Goal: Find specific page/section: Find specific page/section

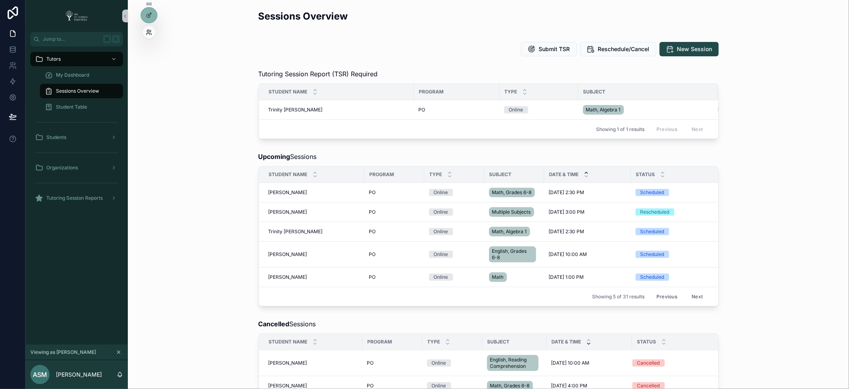
click at [148, 30] on icon at bounding box center [149, 32] width 6 height 6
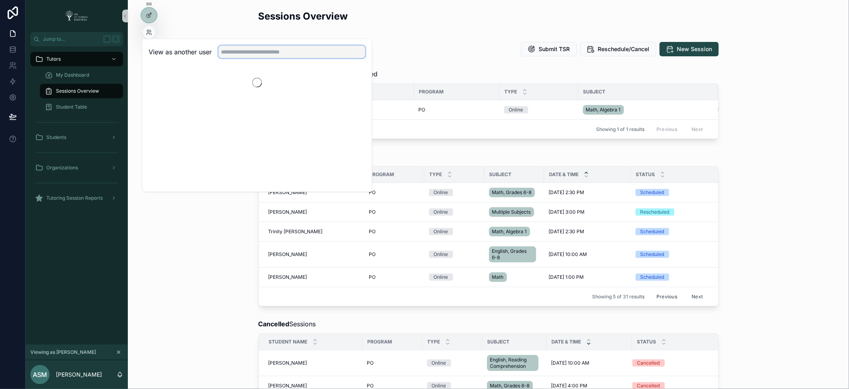
click at [246, 48] on input "text" at bounding box center [292, 52] width 147 height 13
type input "*******"
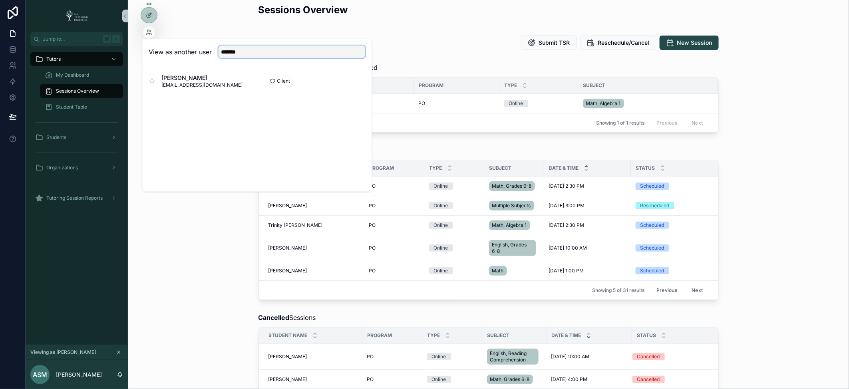
scroll to position [15, 0]
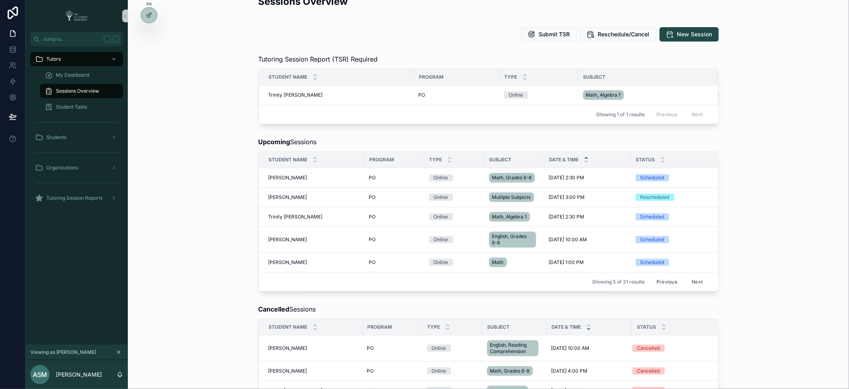
click at [194, 241] on div "Upcoming Sessions Student Name Program Type Subject Date & Time Status Tutor Se…" at bounding box center [488, 214] width 709 height 161
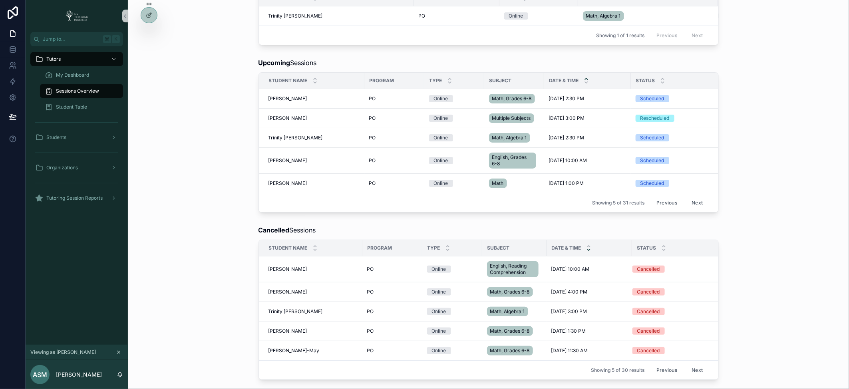
scroll to position [95, 0]
click at [151, 32] on div "Tutoring Session Report (TSR) Required Student Name Program Type Subject Sessio…" at bounding box center [488, 9] width 709 height 76
click at [151, 32] on icon at bounding box center [150, 31] width 1 height 2
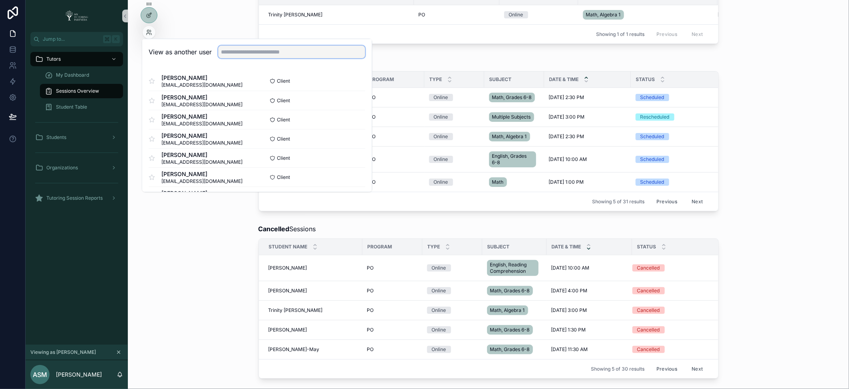
click at [276, 55] on input "text" at bounding box center [292, 52] width 147 height 13
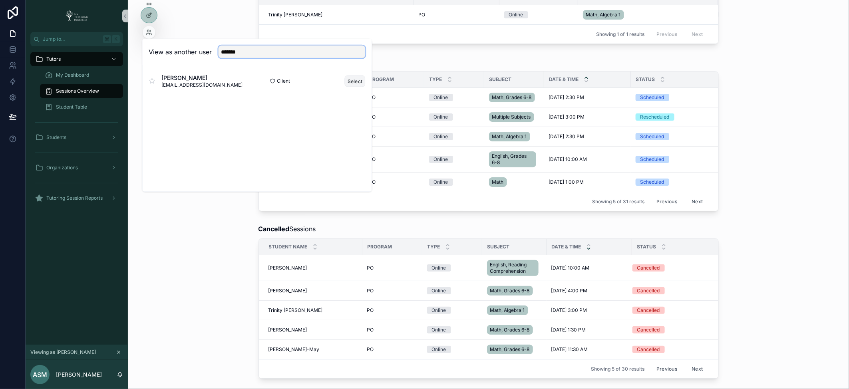
type input "*******"
click at [356, 80] on button "Select" at bounding box center [355, 81] width 21 height 12
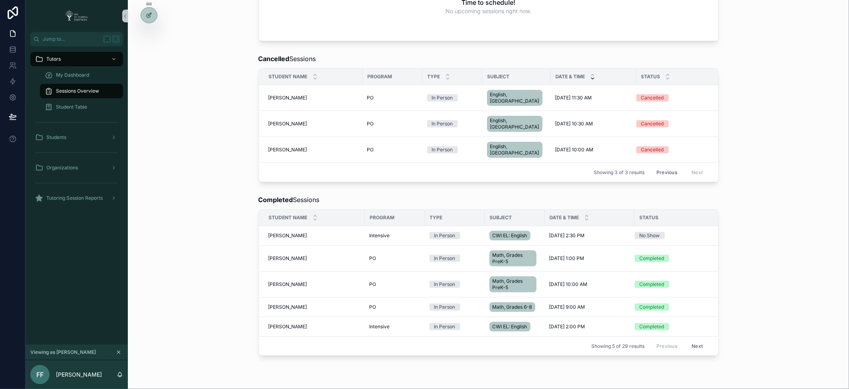
scroll to position [235, 0]
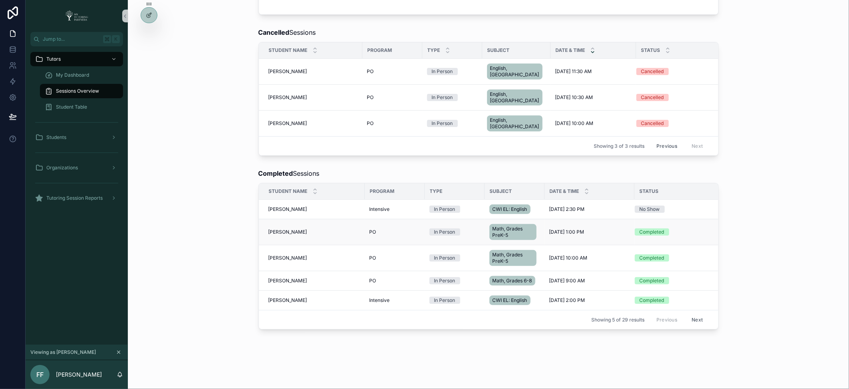
click at [283, 229] on span "[PERSON_NAME]" at bounding box center [288, 232] width 39 height 6
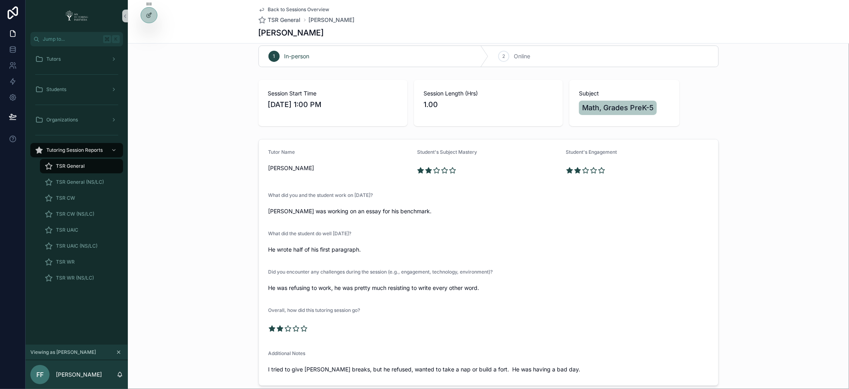
scroll to position [11, 0]
click at [78, 166] on span "TSR General" at bounding box center [70, 166] width 29 height 6
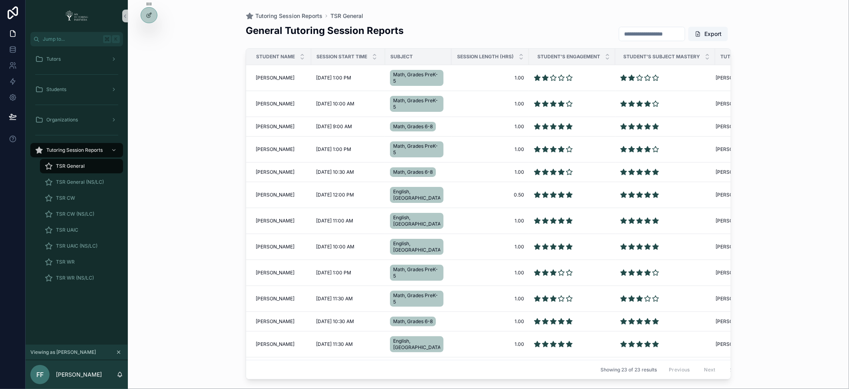
click at [640, 27] on div "scrollable content" at bounding box center [652, 34] width 66 height 14
click at [638, 31] on input "scrollable content" at bounding box center [653, 33] width 66 height 11
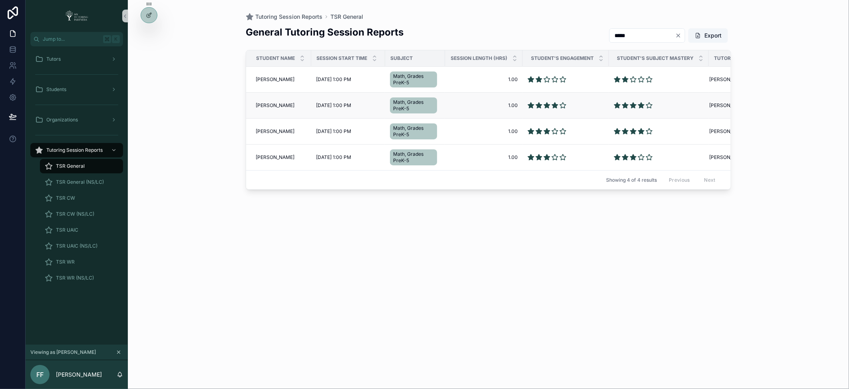
type input "*****"
click at [275, 103] on span "[PERSON_NAME]" at bounding box center [275, 105] width 39 height 6
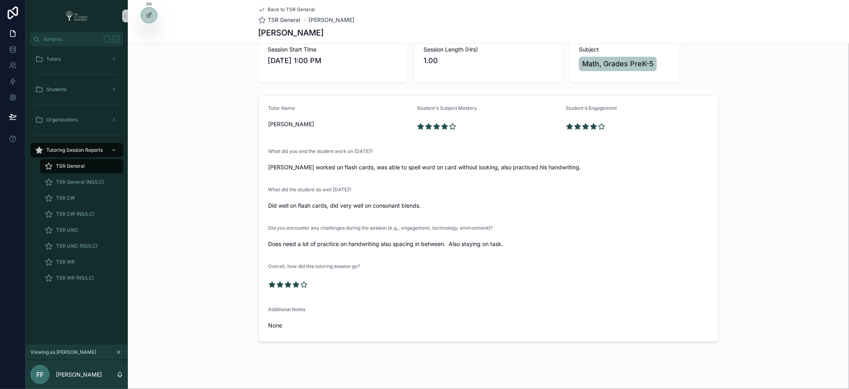
scroll to position [57, 0]
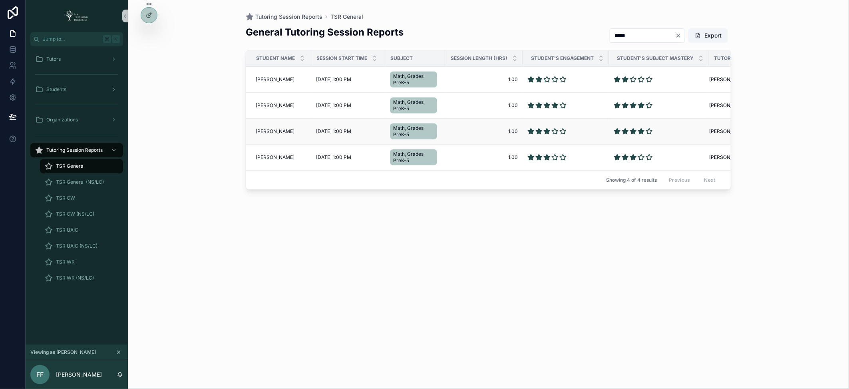
click at [275, 130] on span "[PERSON_NAME]" at bounding box center [275, 131] width 39 height 6
click at [275, 155] on span "[PERSON_NAME]" at bounding box center [275, 157] width 39 height 6
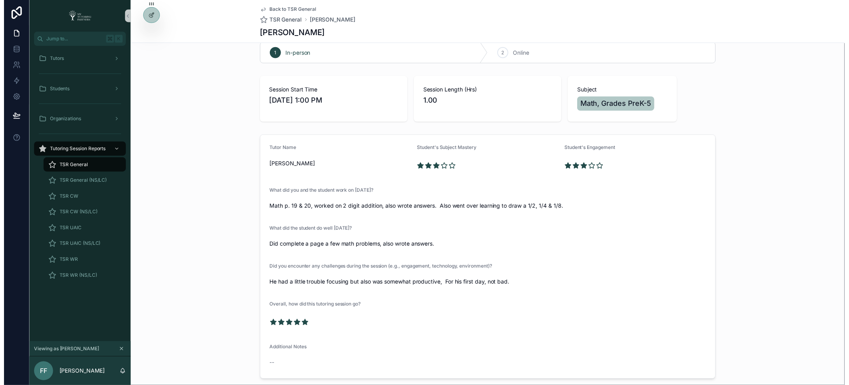
scroll to position [16, 0]
